Goal: Task Accomplishment & Management: Use online tool/utility

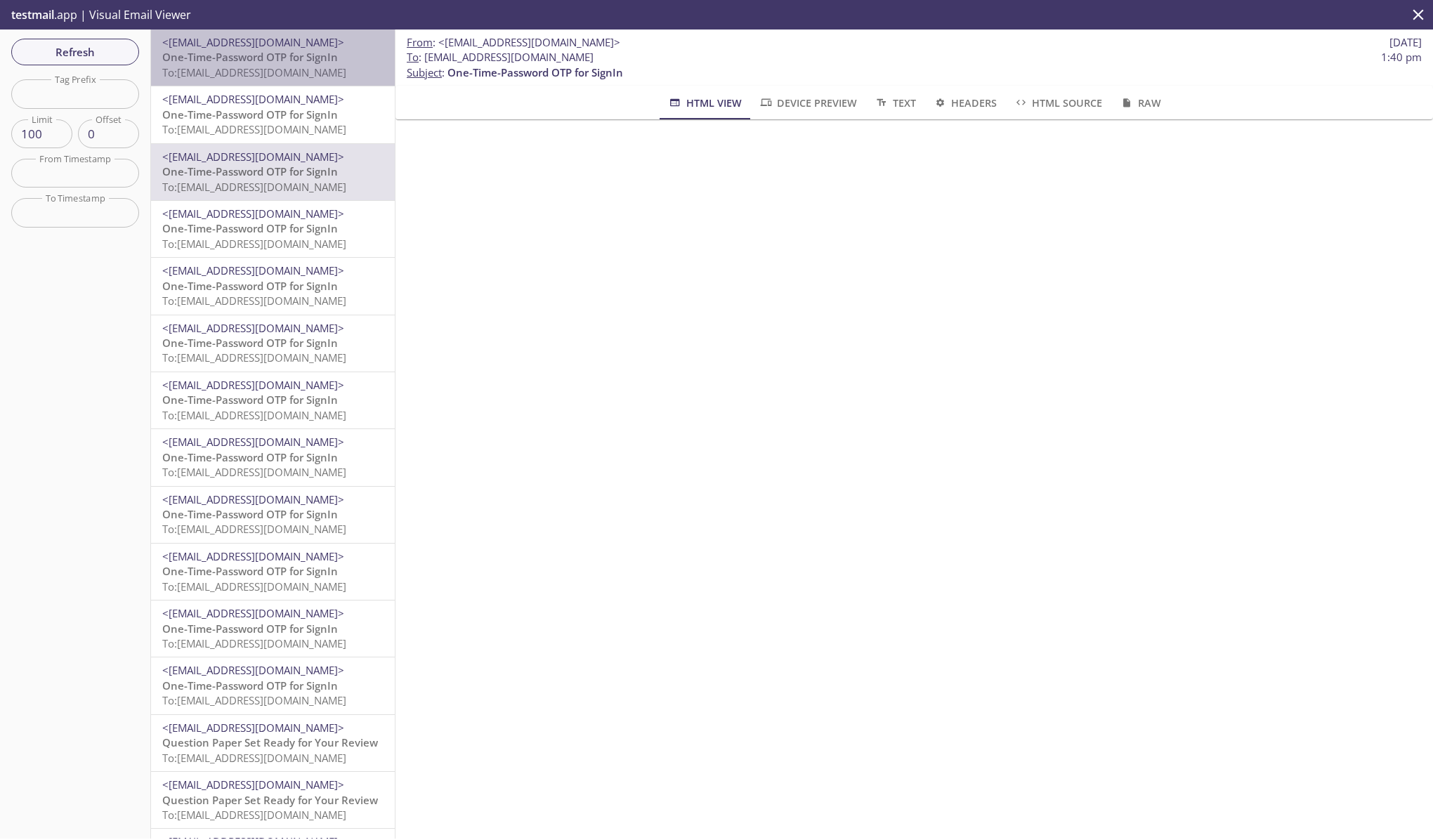
click at [307, 43] on span "<[EMAIL_ADDRESS][DOMAIN_NAME]>" at bounding box center [253, 42] width 182 height 14
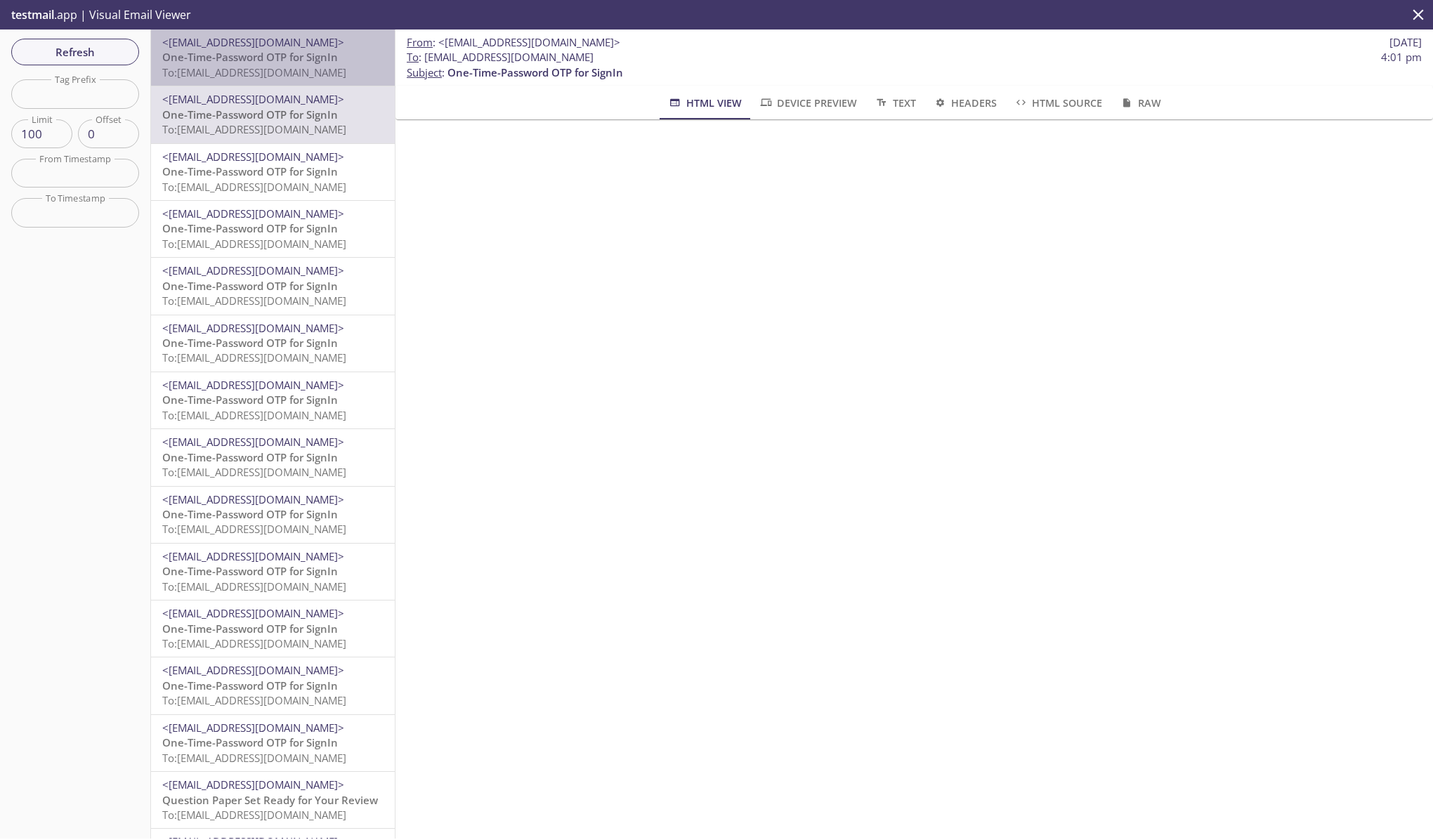
click at [336, 62] on span "One-Time-Password OTP for SignIn" at bounding box center [250, 57] width 176 height 14
click at [278, 66] on span "To: edgeup.opdh@inbox.testmail.app" at bounding box center [254, 73] width 184 height 14
click at [292, 69] on span "To: edgeup.opfc@inbox.testmail.app" at bounding box center [254, 73] width 184 height 14
